Goal: Information Seeking & Learning: Learn about a topic

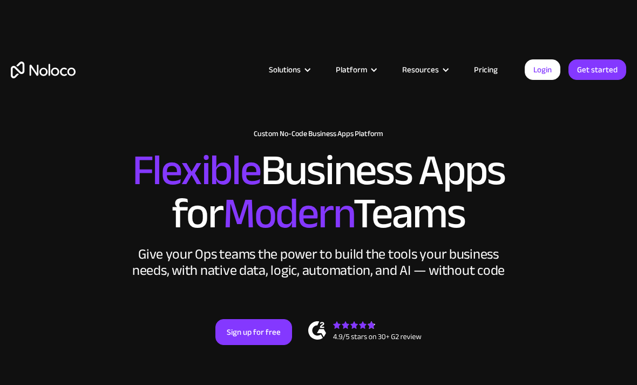
click at [367, 67] on div "Platform" at bounding box center [351, 70] width 31 height 14
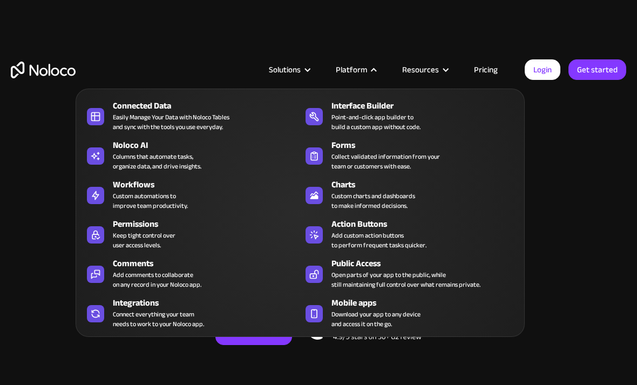
click at [424, 156] on div "Collect validated information from your team or customers with ease." at bounding box center [385, 161] width 108 height 19
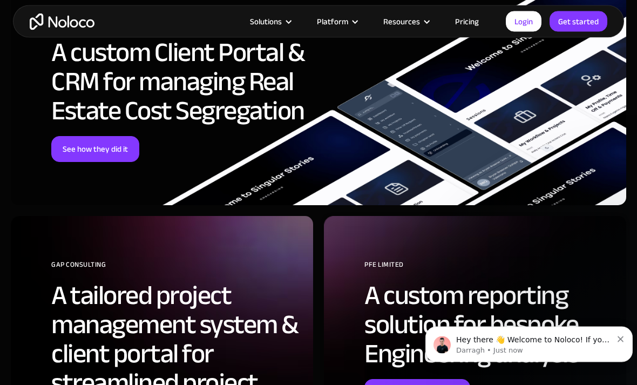
scroll to position [3219, 0]
click at [94, 145] on link "See how they did it" at bounding box center [95, 149] width 88 height 26
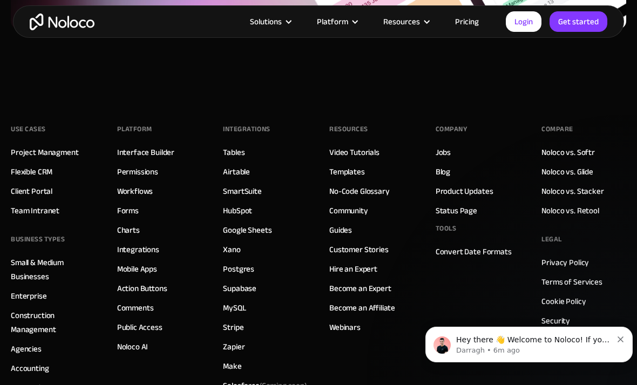
scroll to position [3862, 0]
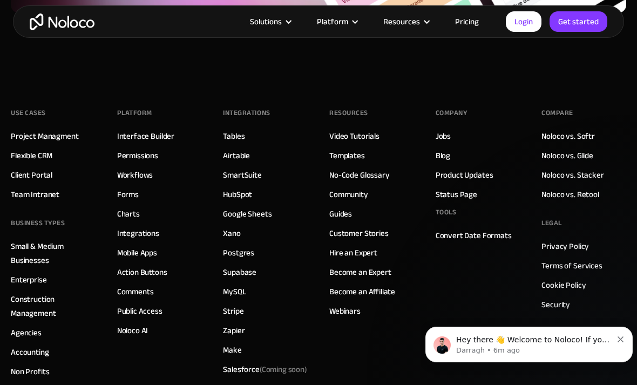
click at [349, 284] on link "Become an Affiliate" at bounding box center [362, 291] width 66 height 14
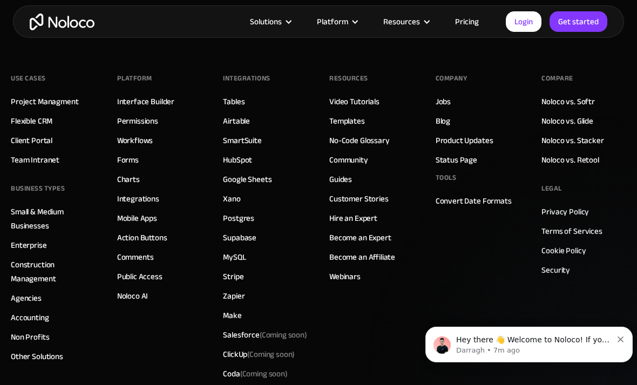
click at [37, 257] on link "Construction Management" at bounding box center [53, 271] width 85 height 28
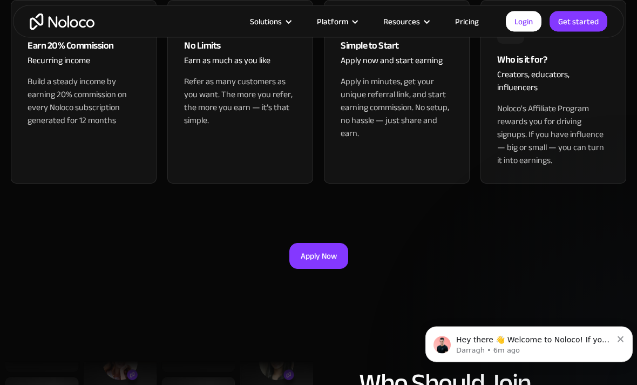
scroll to position [454, 0]
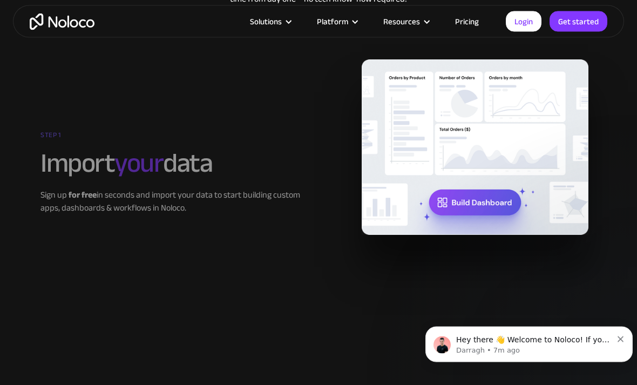
scroll to position [1561, 0]
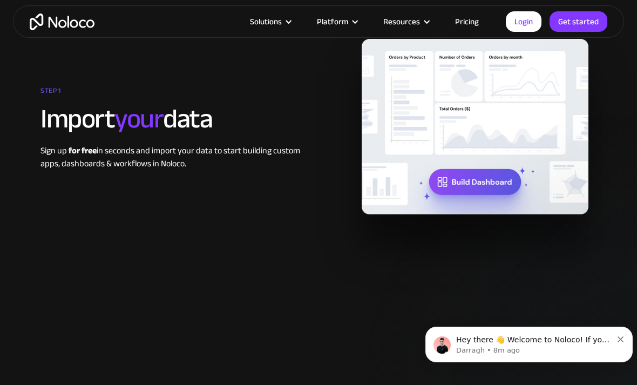
click at [167, 207] on div "STEP 1 Import your data Sign up for free in seconds and import your data to sta…" at bounding box center [318, 126] width 626 height 175
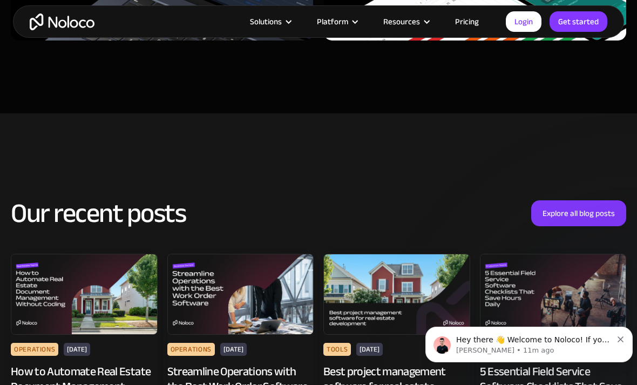
scroll to position [4488, 0]
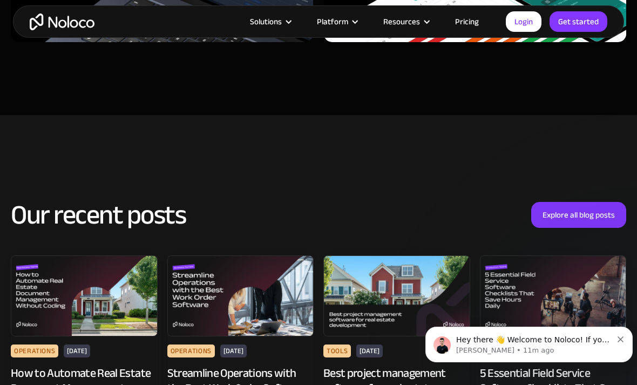
click at [407, 24] on div "Resources" at bounding box center [401, 22] width 37 height 14
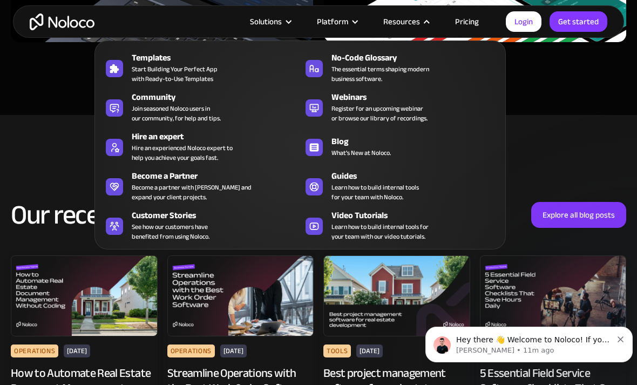
click at [152, 59] on div "Templates" at bounding box center [218, 57] width 173 height 13
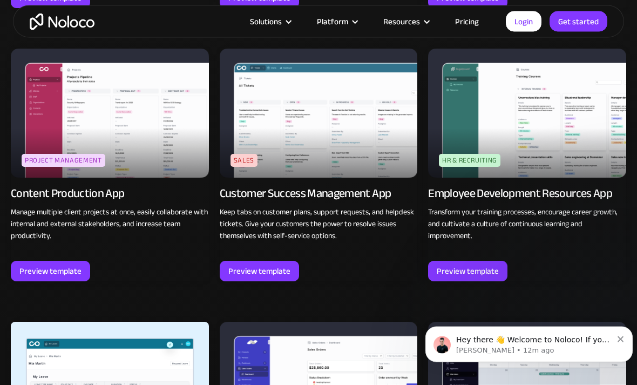
scroll to position [1033, 0]
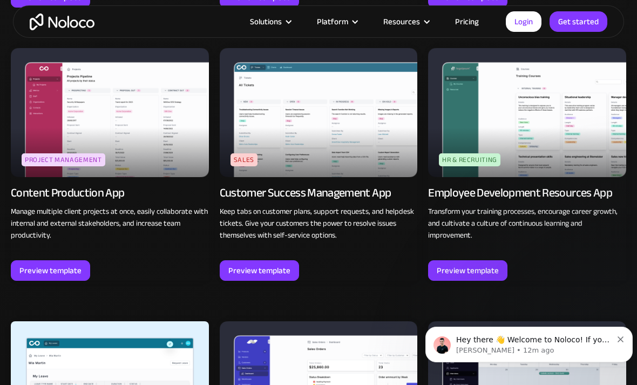
click at [232, 268] on div "Preview template" at bounding box center [259, 270] width 62 height 14
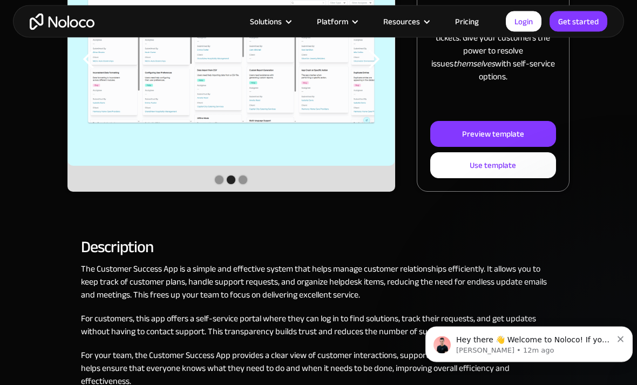
scroll to position [300, 0]
click at [454, 128] on link "Preview template" at bounding box center [493, 134] width 126 height 26
